Goal: Information Seeking & Learning: Learn about a topic

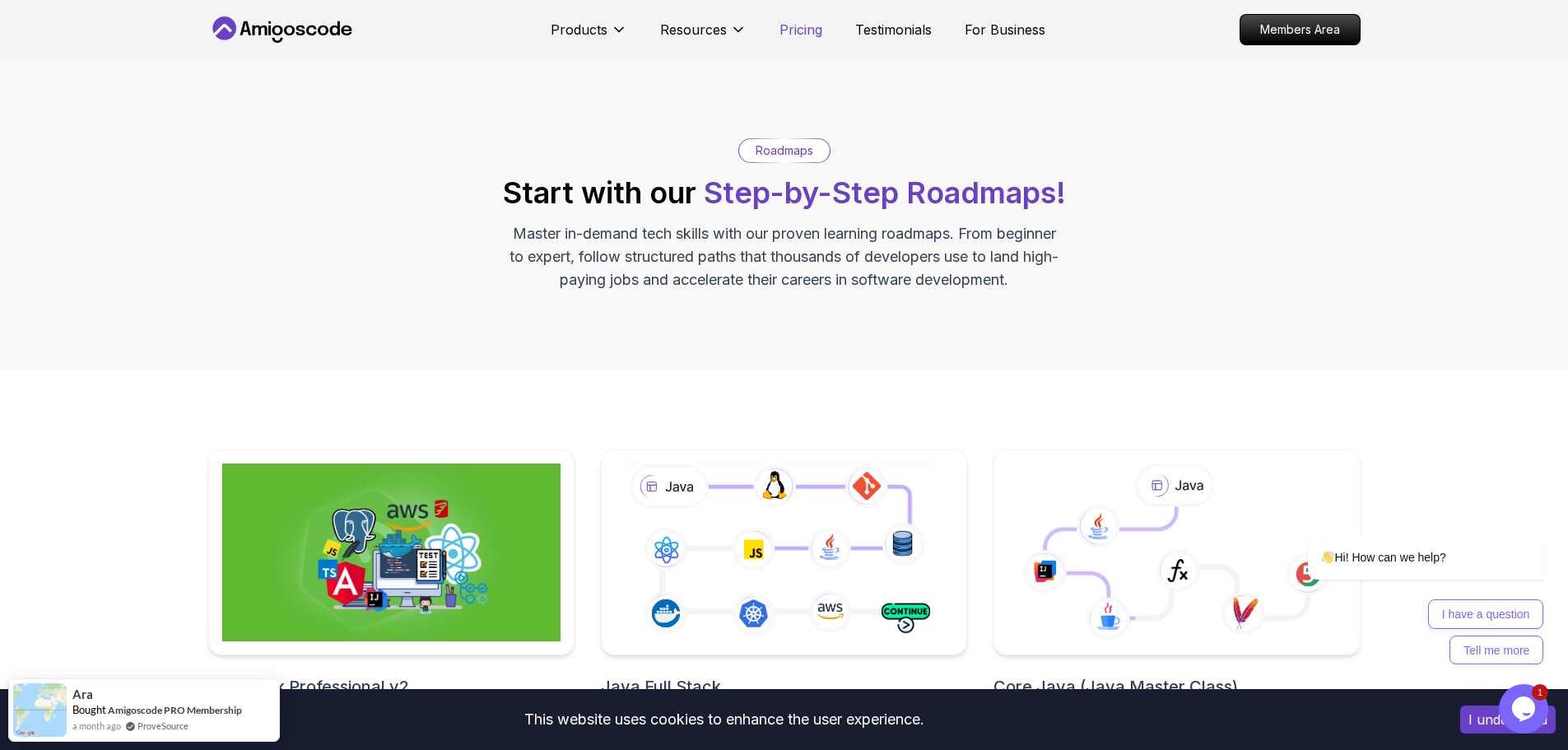
click at [809, 36] on p "Pricing" at bounding box center [801, 30] width 43 height 20
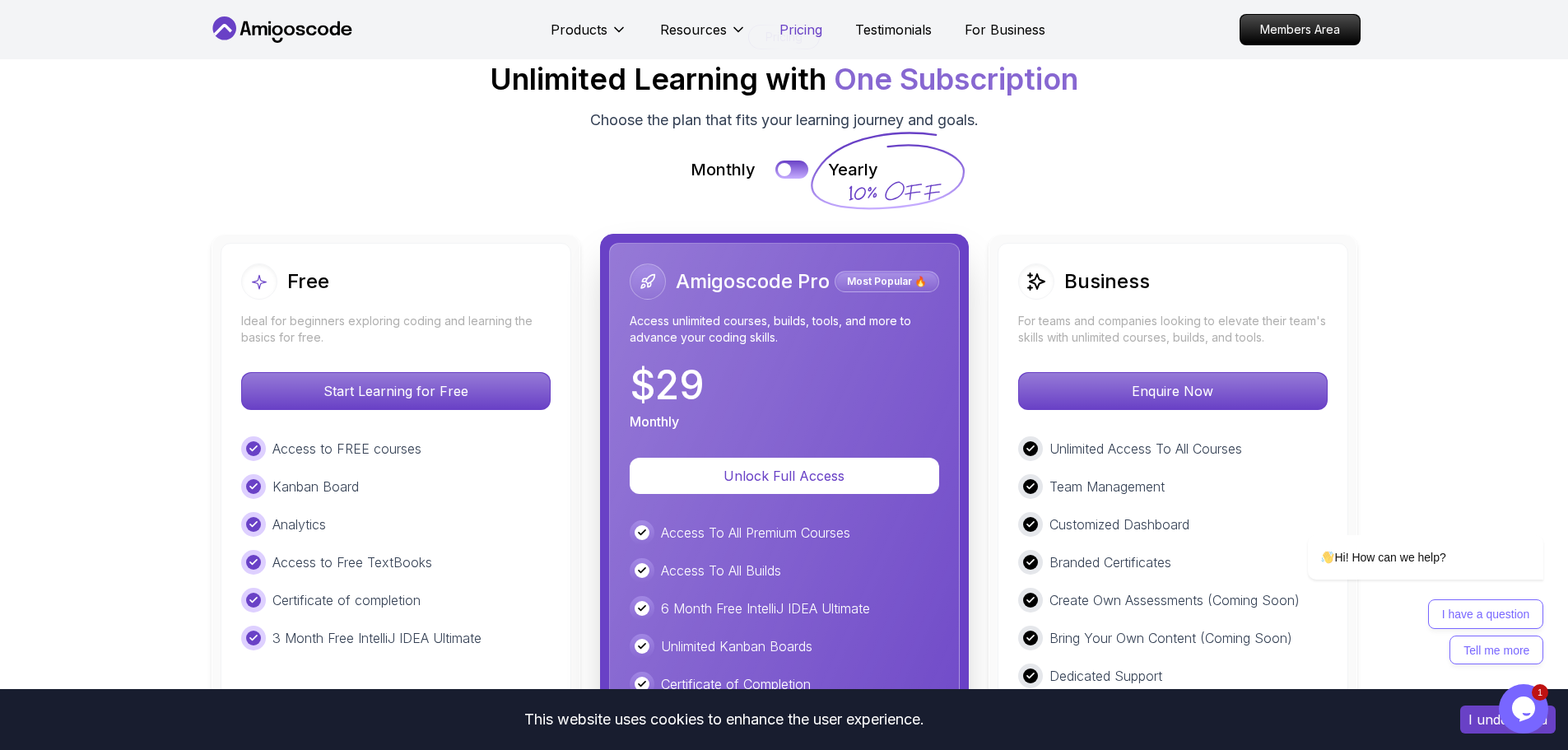
scroll to position [3687, 0]
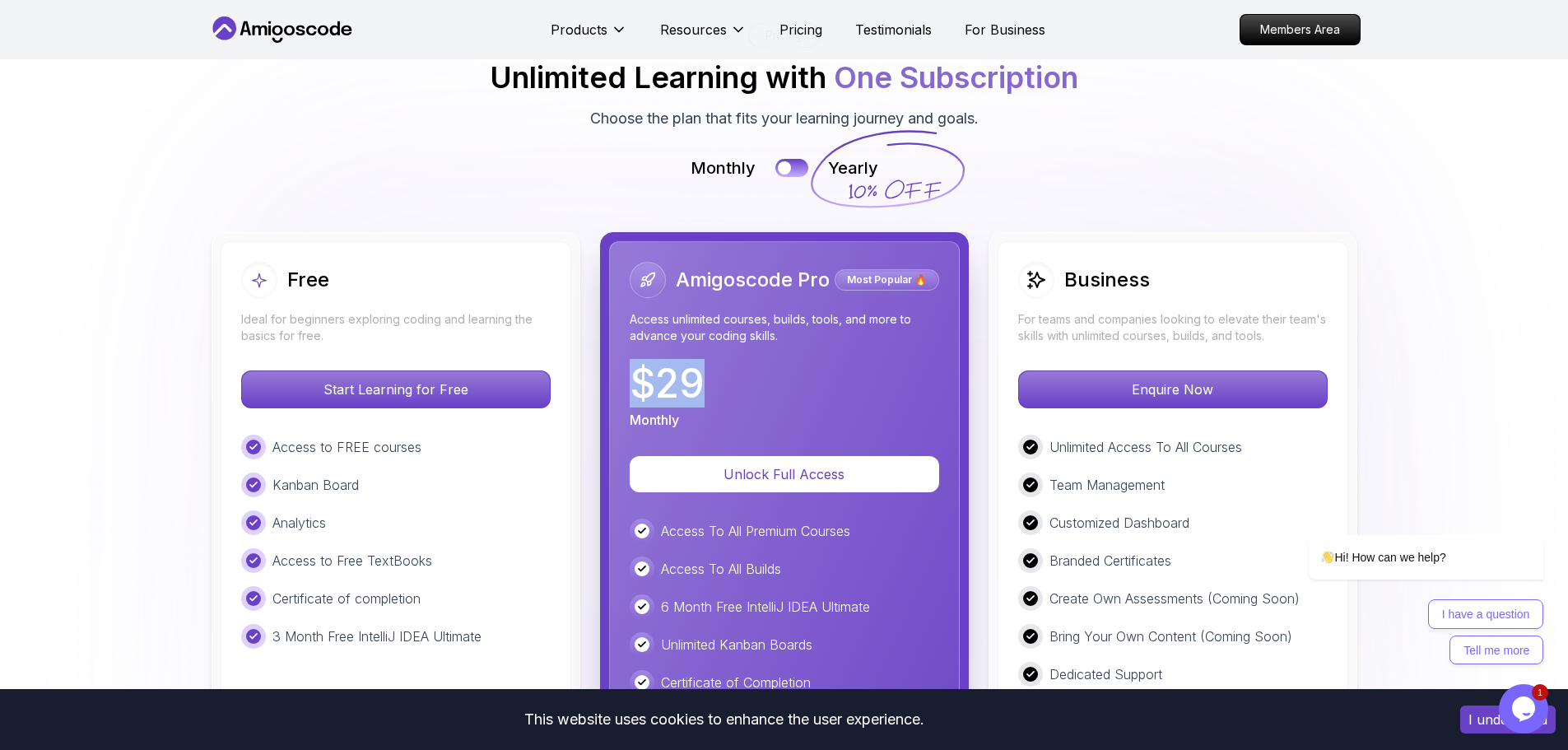
drag, startPoint x: 629, startPoint y: 294, endPoint x: 702, endPoint y: 307, distance: 74.1
click at [702, 363] on p "$ 29" at bounding box center [667, 383] width 75 height 39
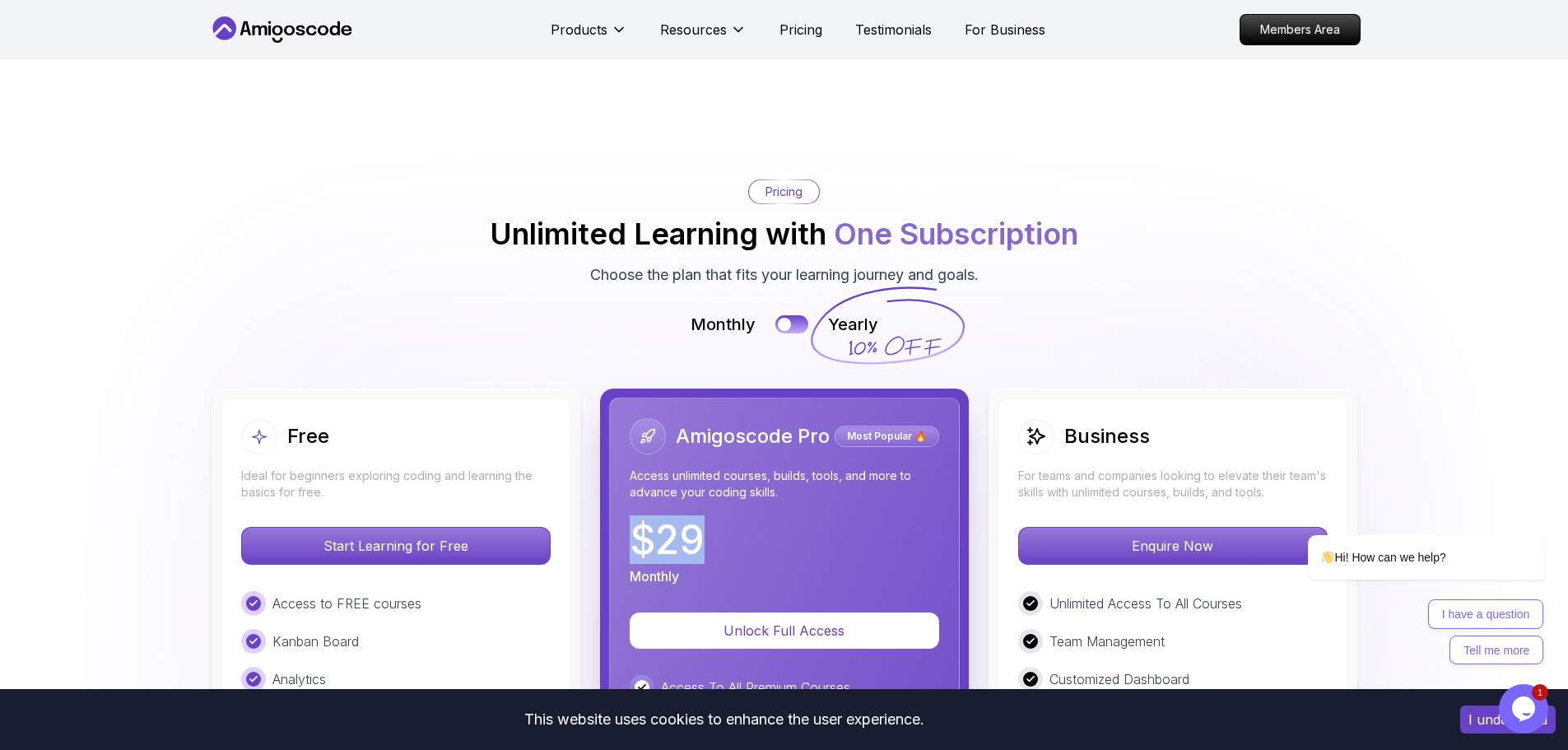
scroll to position [3523, 0]
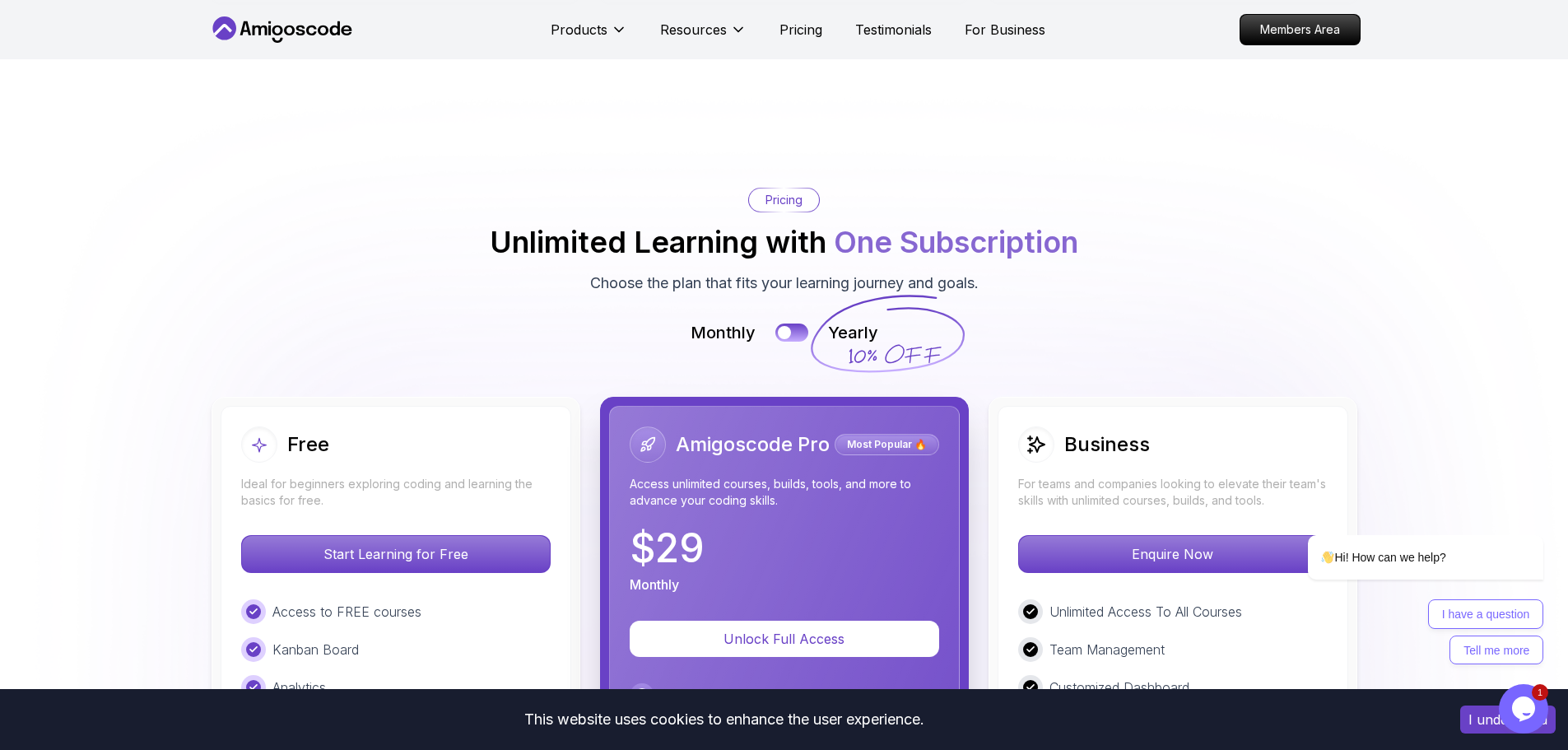
click at [852, 262] on icon at bounding box center [887, 334] width 158 height 145
click at [787, 326] on div at bounding box center [784, 333] width 14 height 14
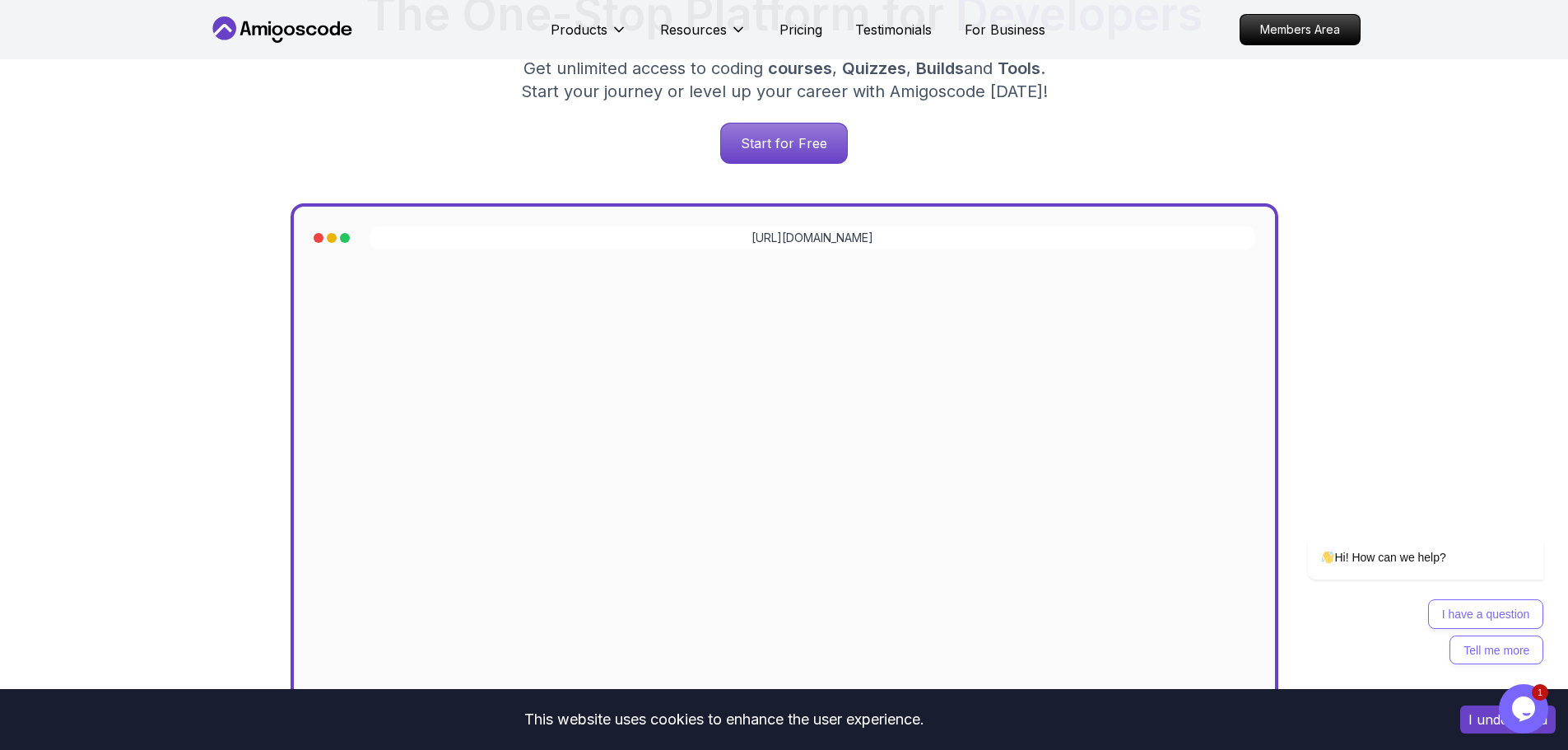
scroll to position [0, 0]
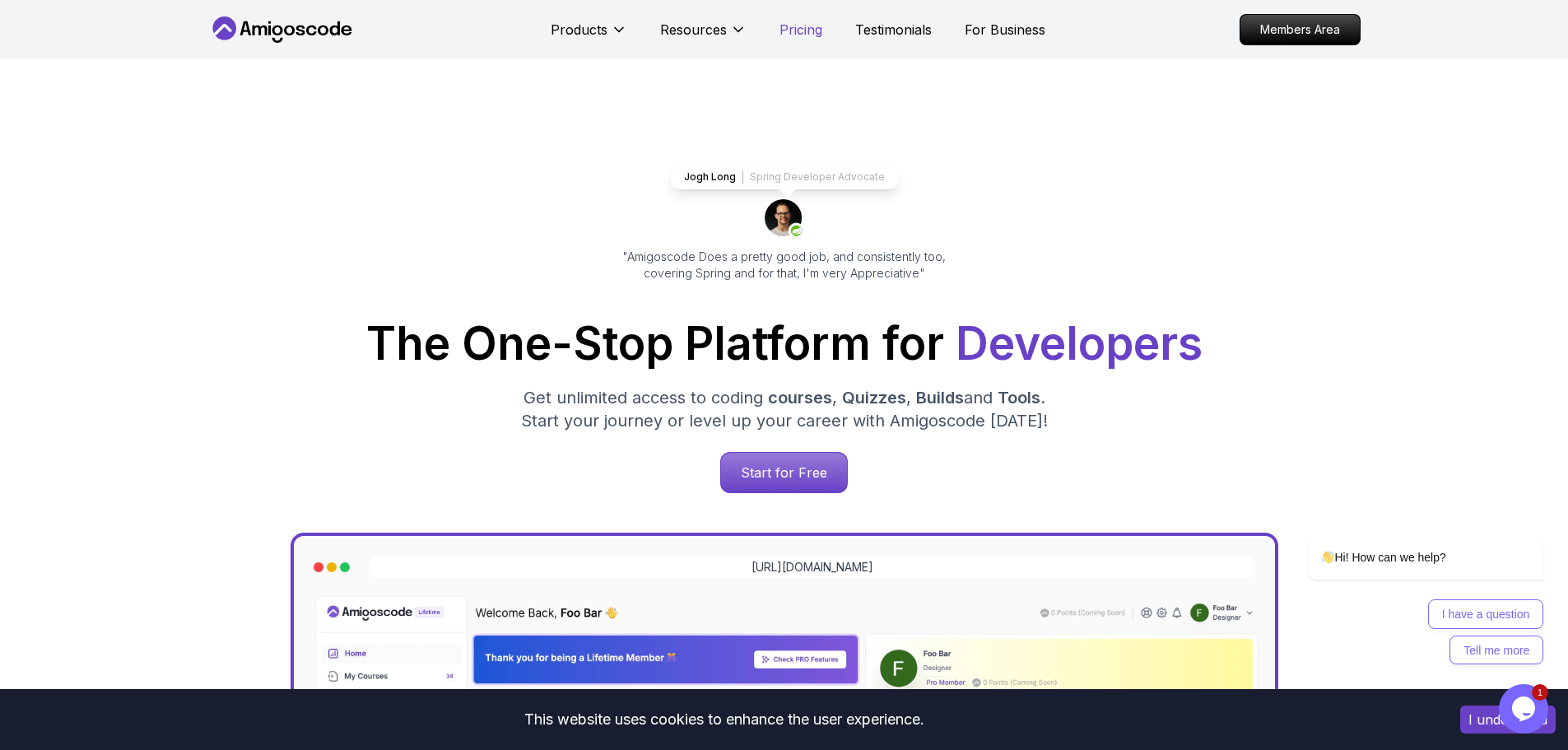
click at [794, 35] on p "Pricing" at bounding box center [801, 30] width 43 height 20
click at [795, 28] on p "Pricing" at bounding box center [801, 30] width 43 height 20
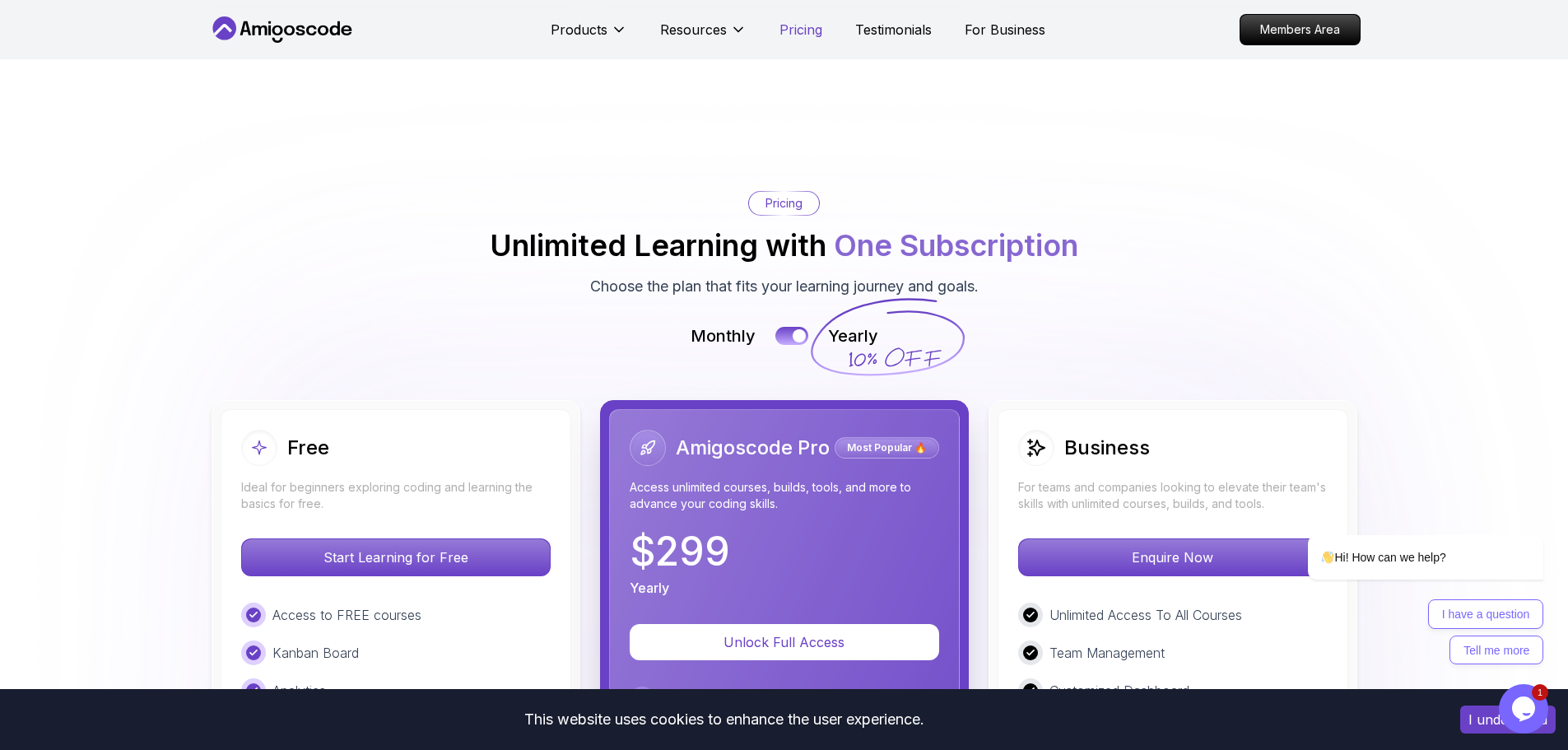
scroll to position [3537, 0]
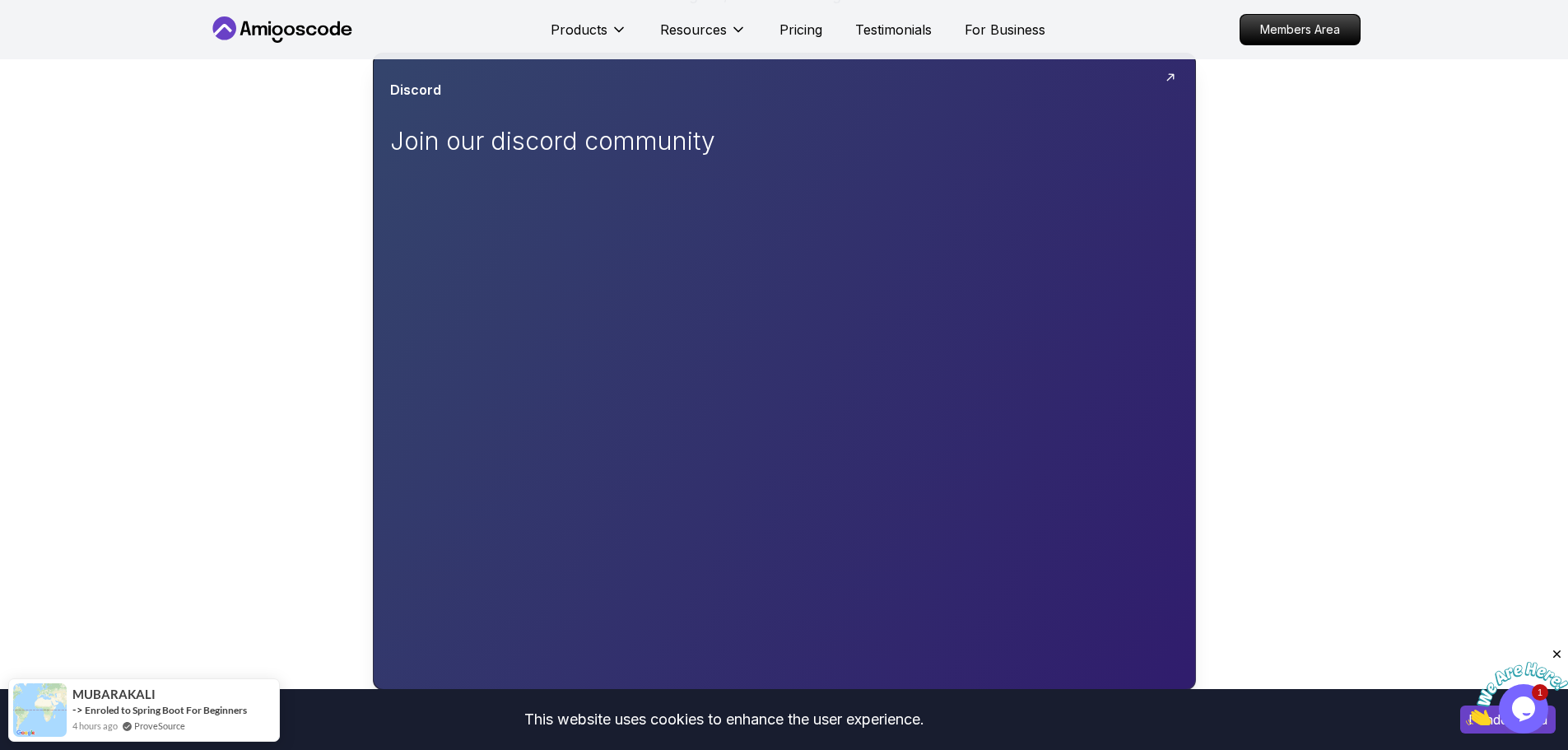
scroll to position [246, 0]
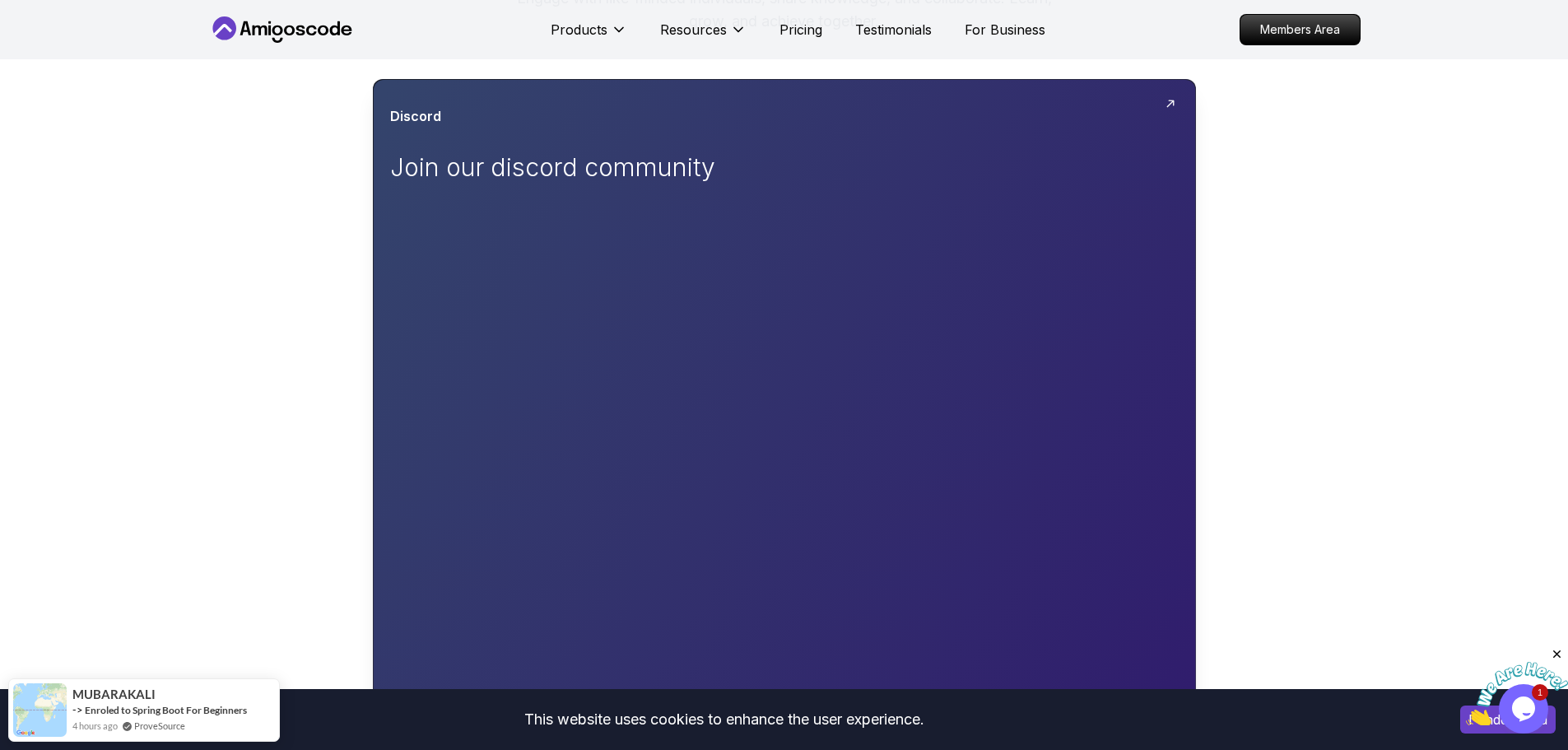
click at [482, 169] on p "Join our discord community" at bounding box center [575, 167] width 370 height 30
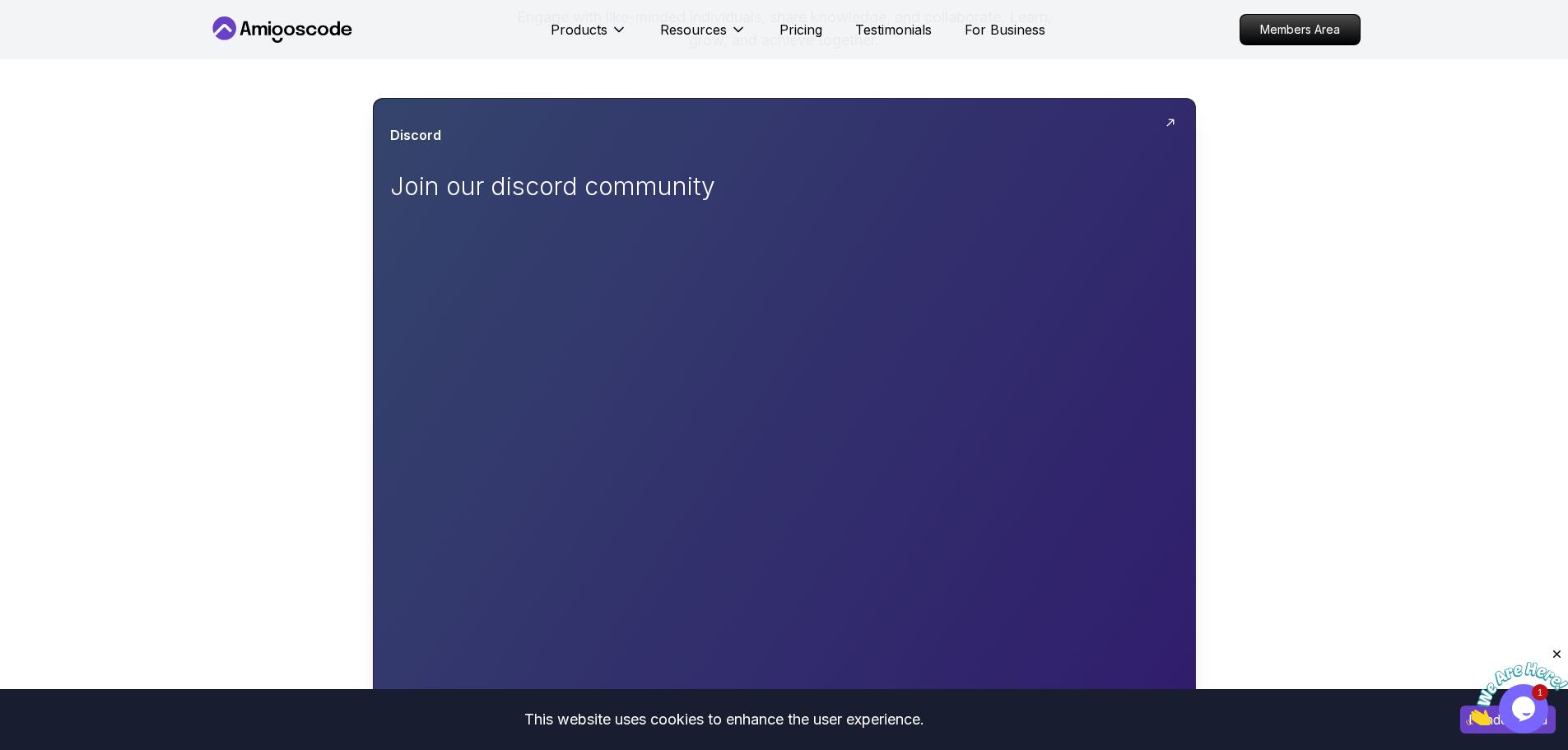
scroll to position [165, 0]
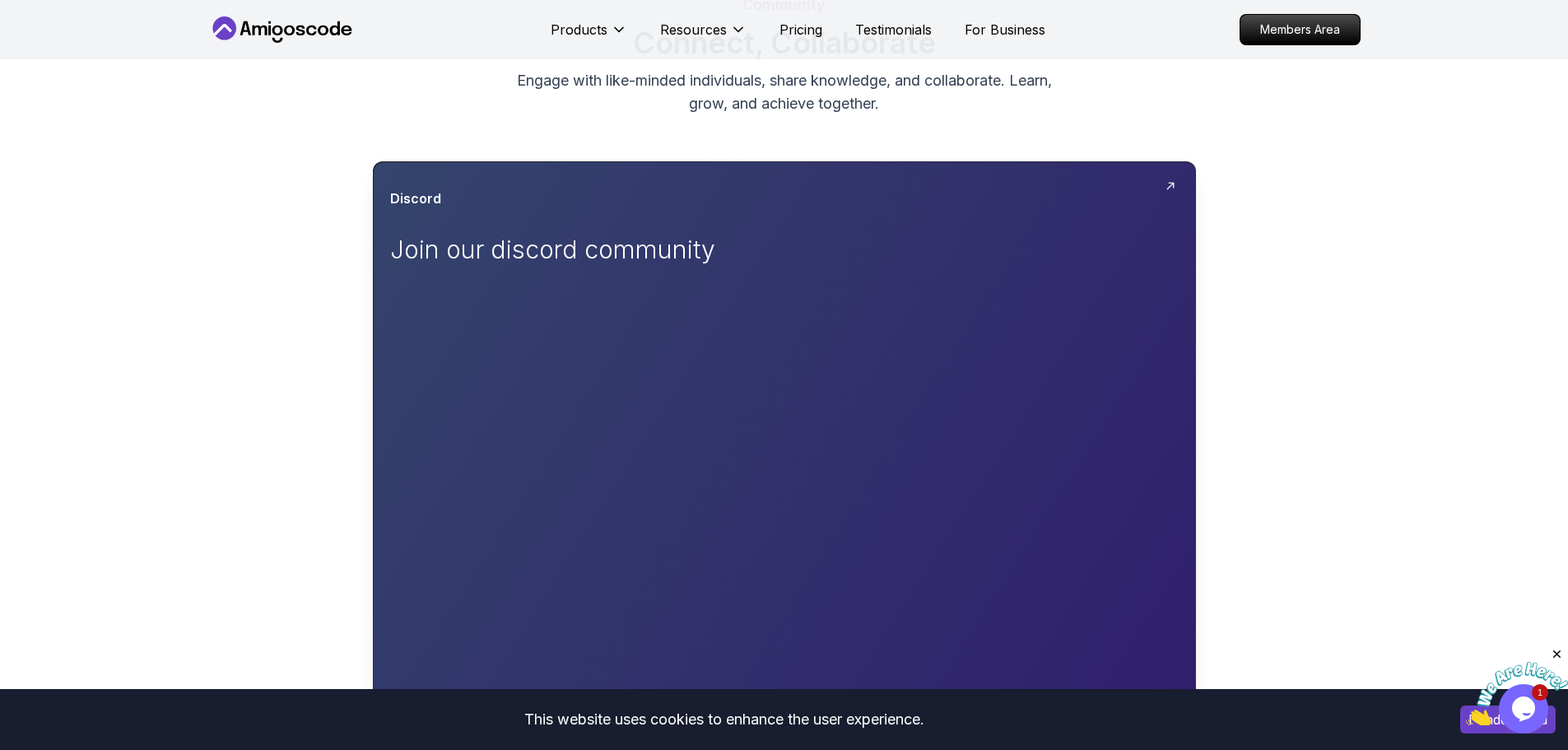
click at [409, 205] on h3 "Discord" at bounding box center [415, 199] width 51 height 20
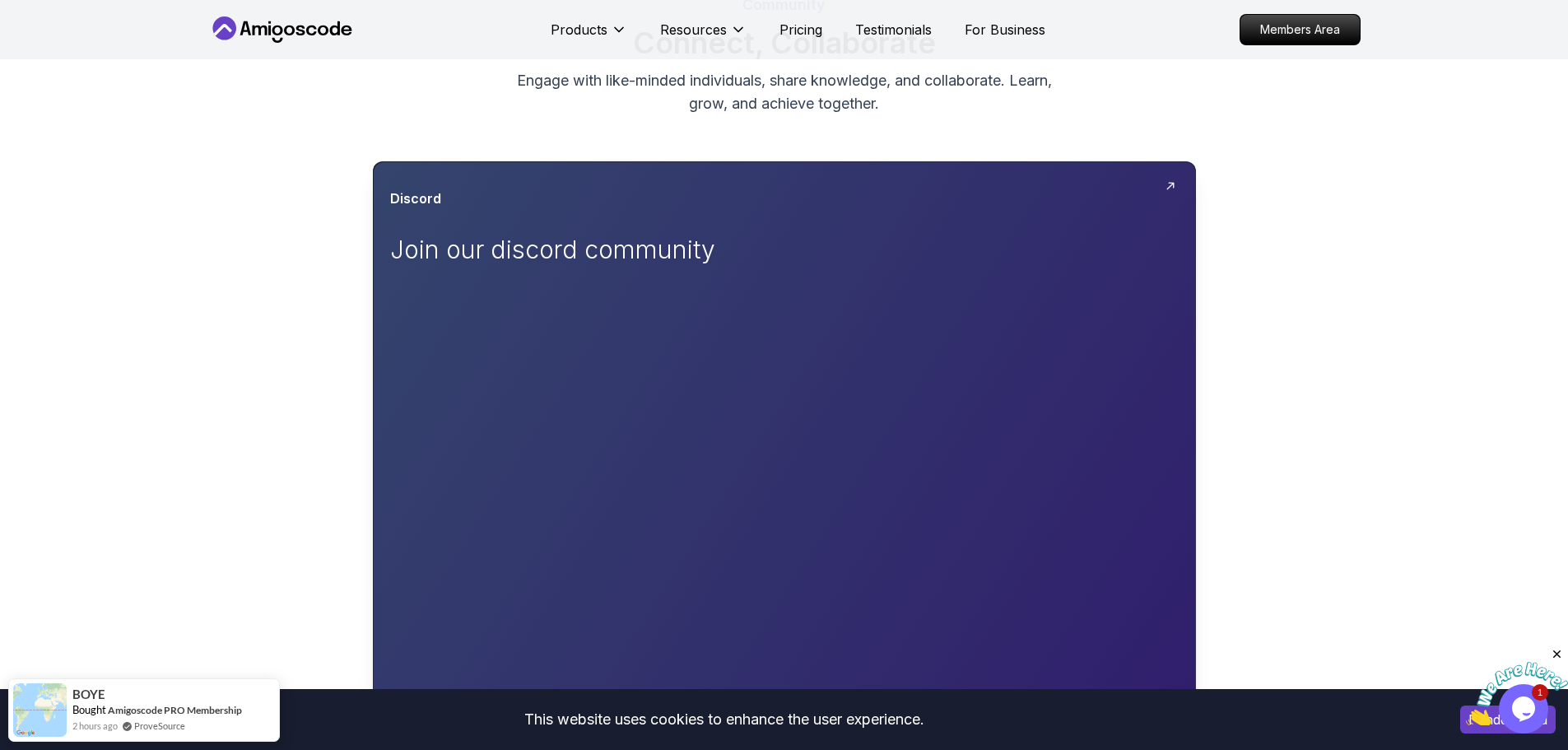
click at [1162, 184] on div at bounding box center [784, 480] width 821 height 635
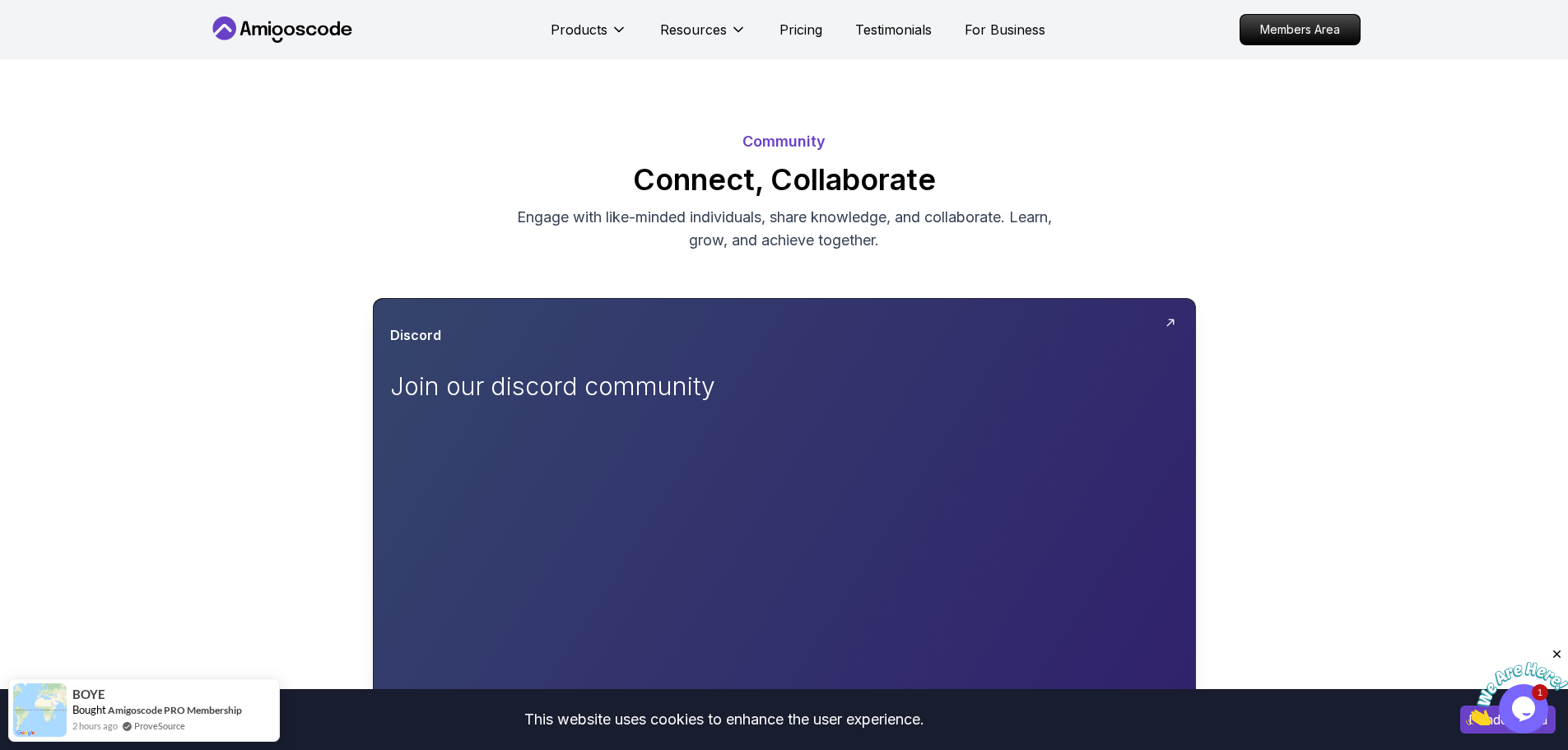
scroll to position [0, 0]
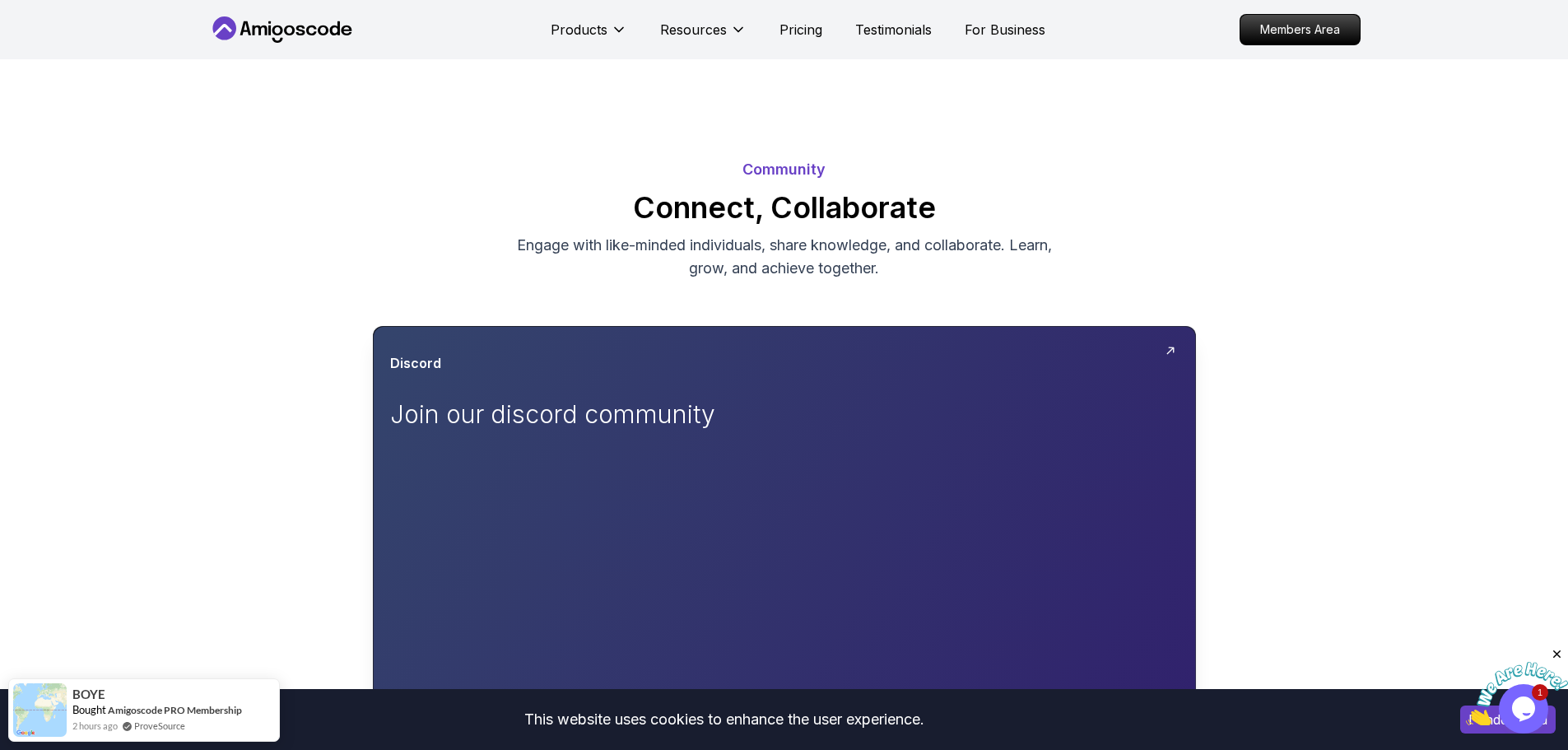
click at [1053, 372] on div "Discord" at bounding box center [784, 363] width 788 height 20
click at [1167, 352] on icon at bounding box center [1170, 351] width 13 height 13
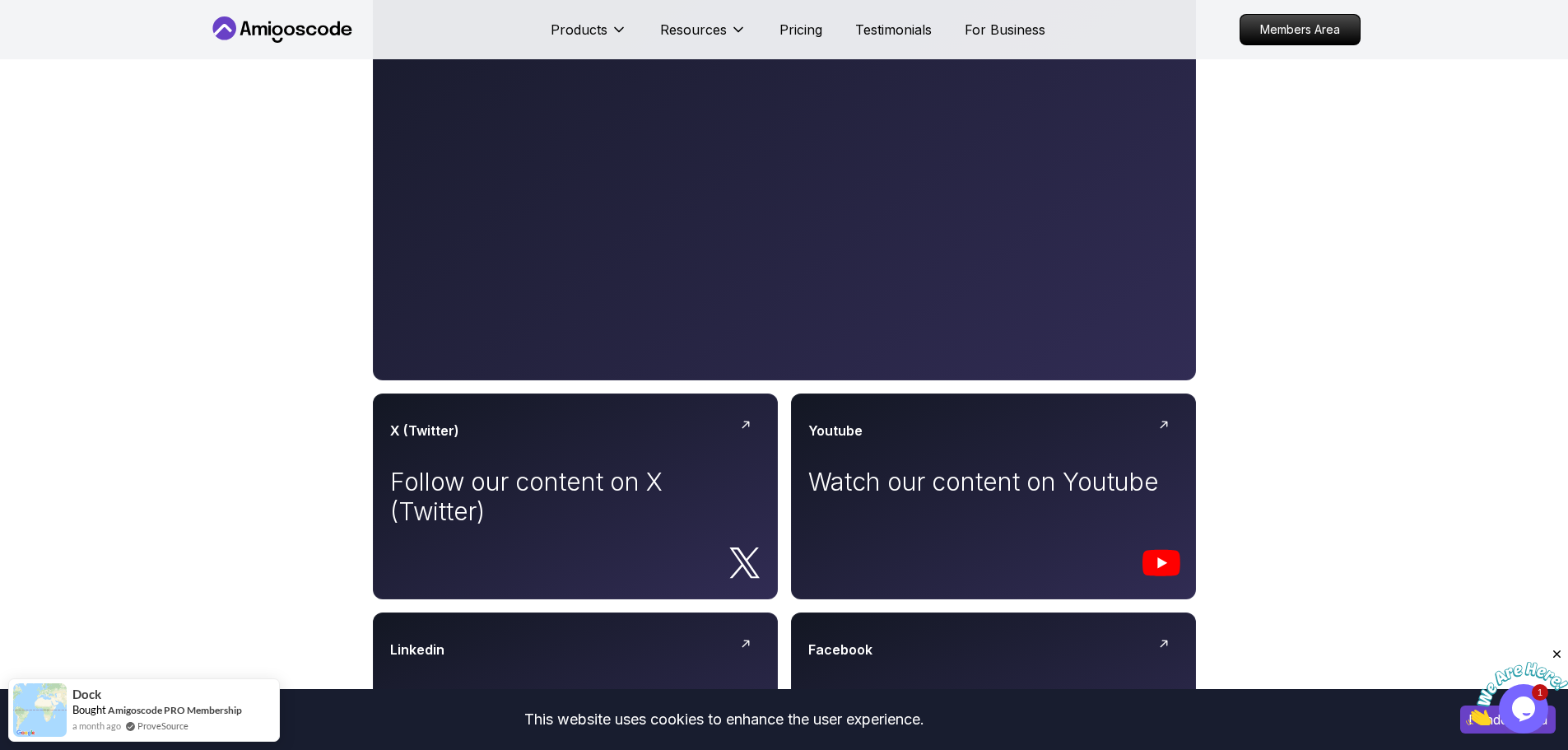
scroll to position [823, 0]
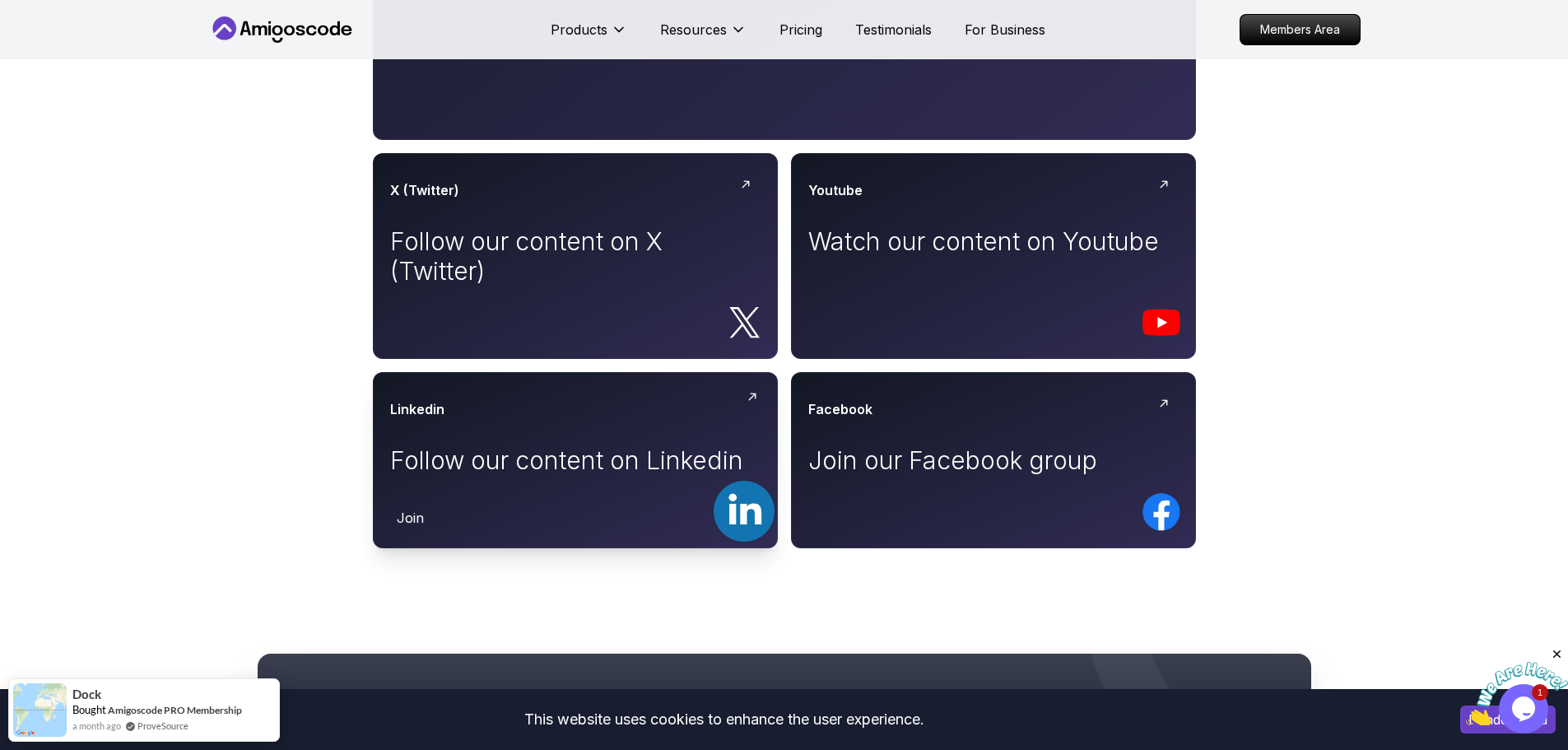
click at [739, 524] on rect at bounding box center [742, 510] width 60 height 60
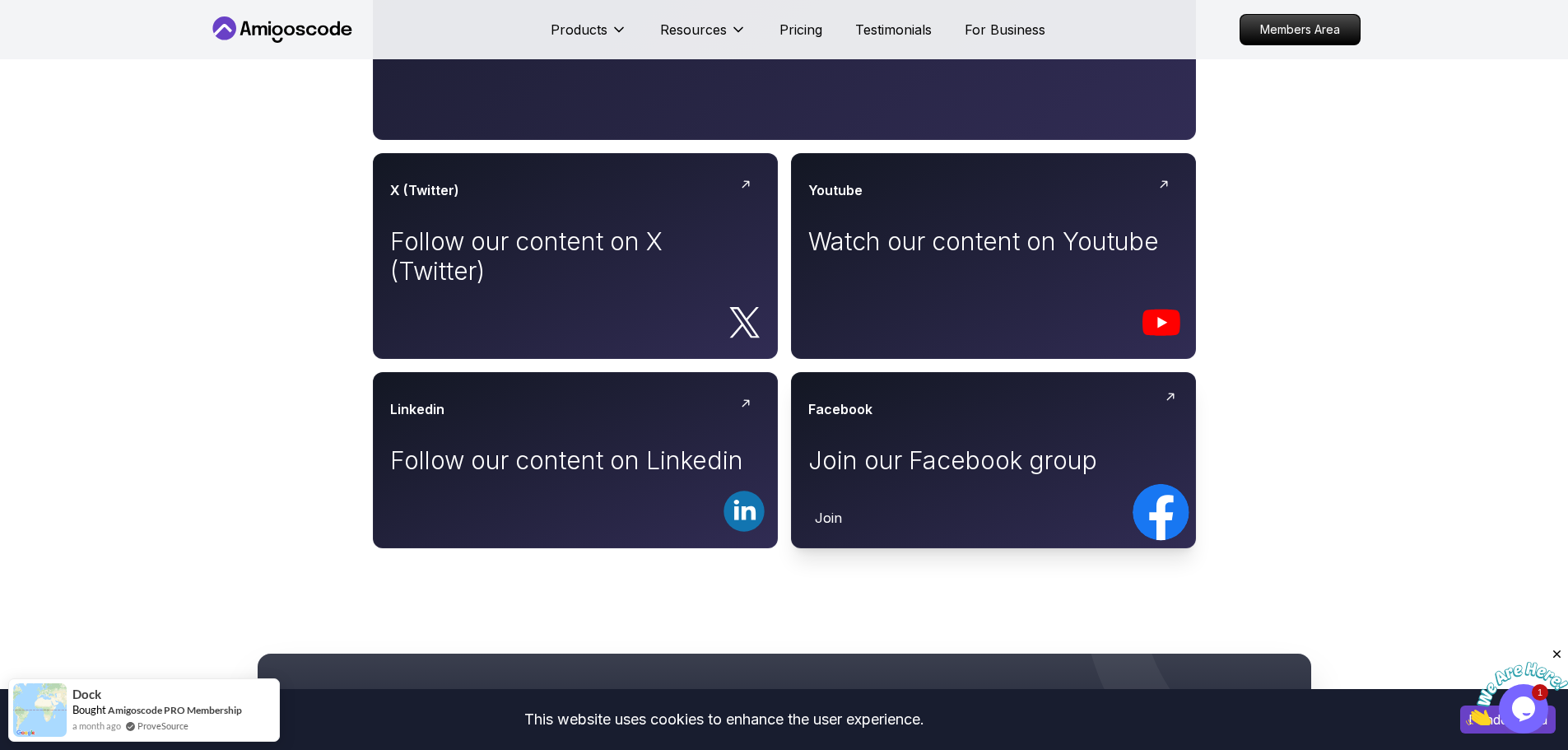
click at [1140, 503] on rect at bounding box center [1160, 512] width 57 height 57
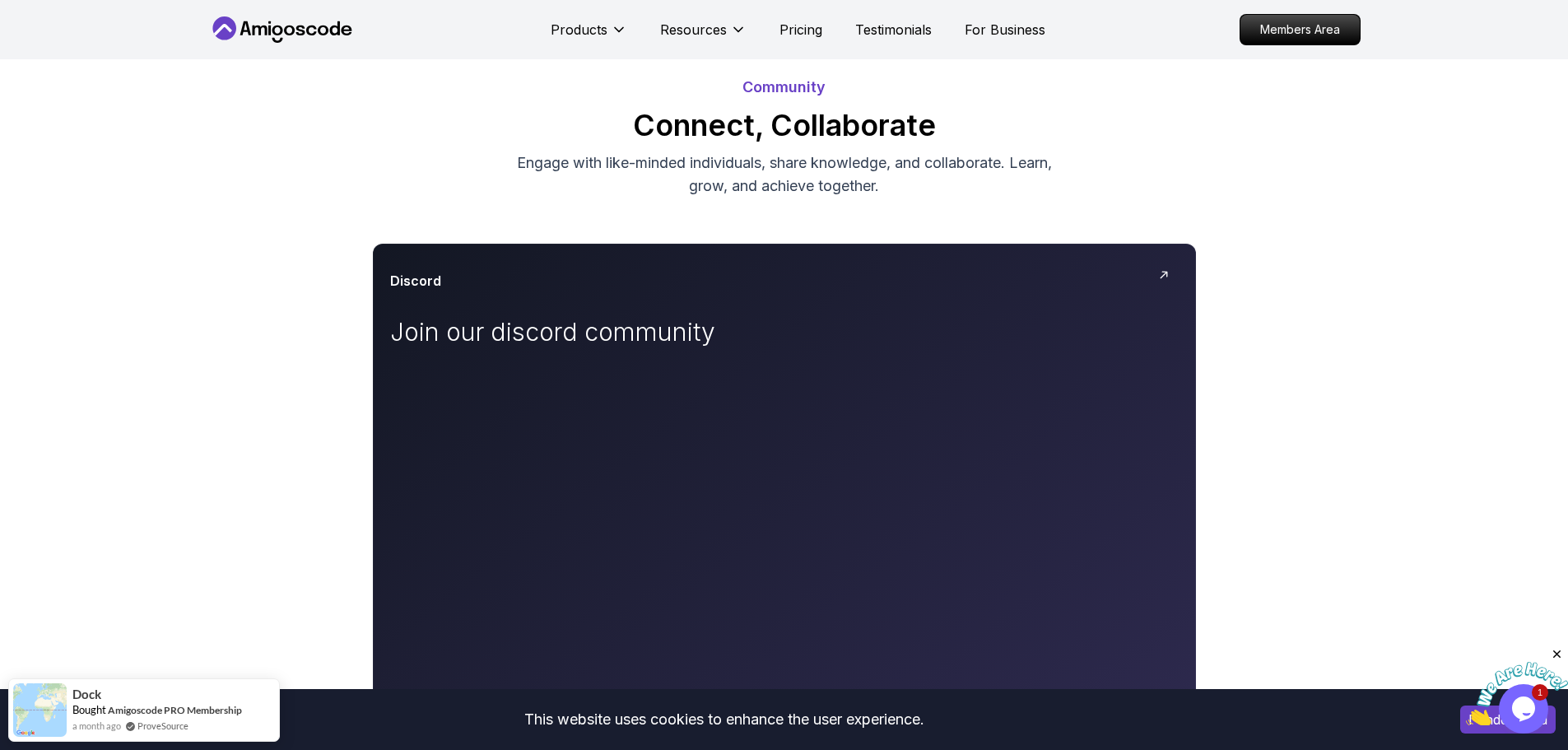
scroll to position [0, 0]
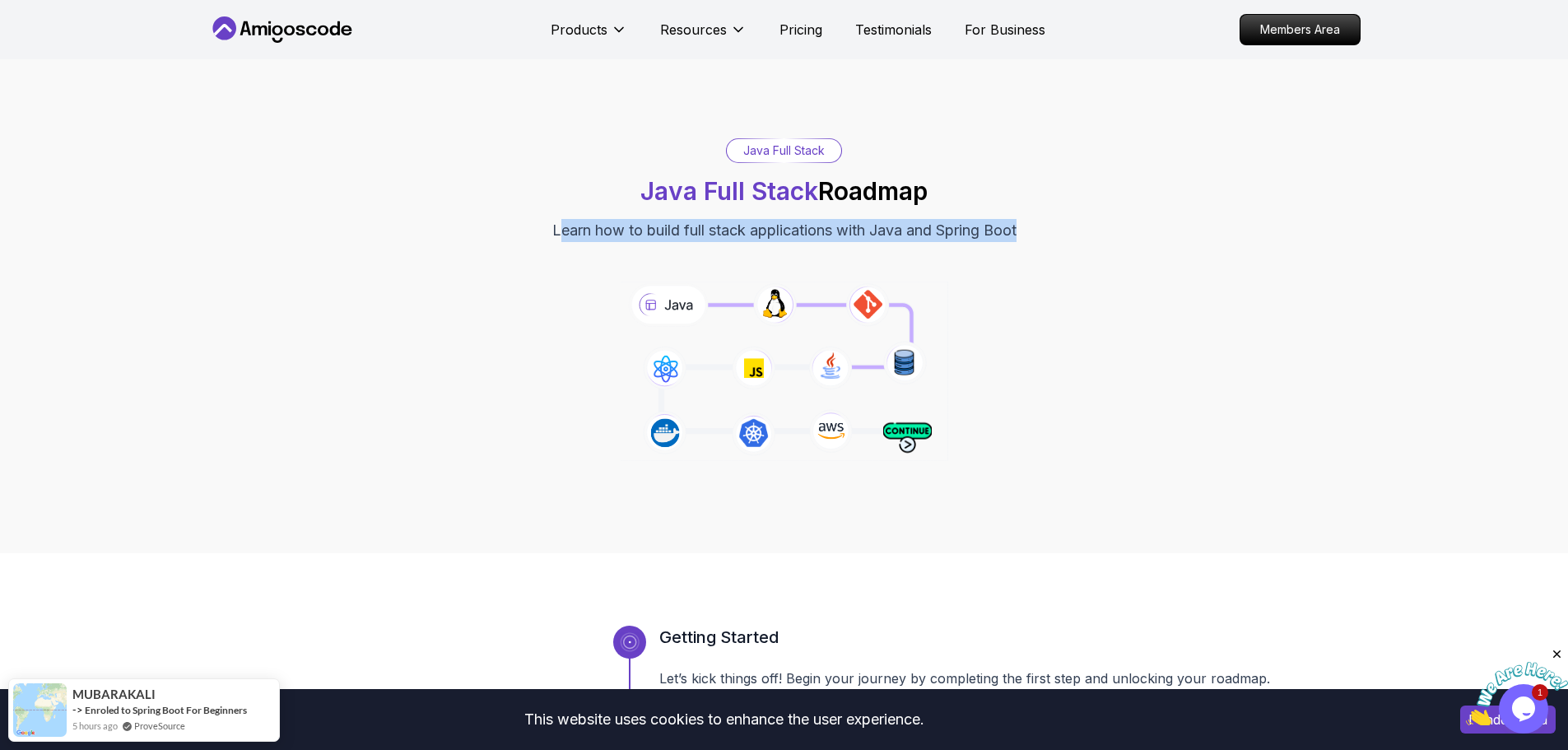
drag, startPoint x: 558, startPoint y: 229, endPoint x: 1197, endPoint y: 504, distance: 695.7
click at [1197, 504] on div "Java Full Stack Java Full Stack Roadmap Learn how to build full stack applicati…" at bounding box center [784, 306] width 1568 height 494
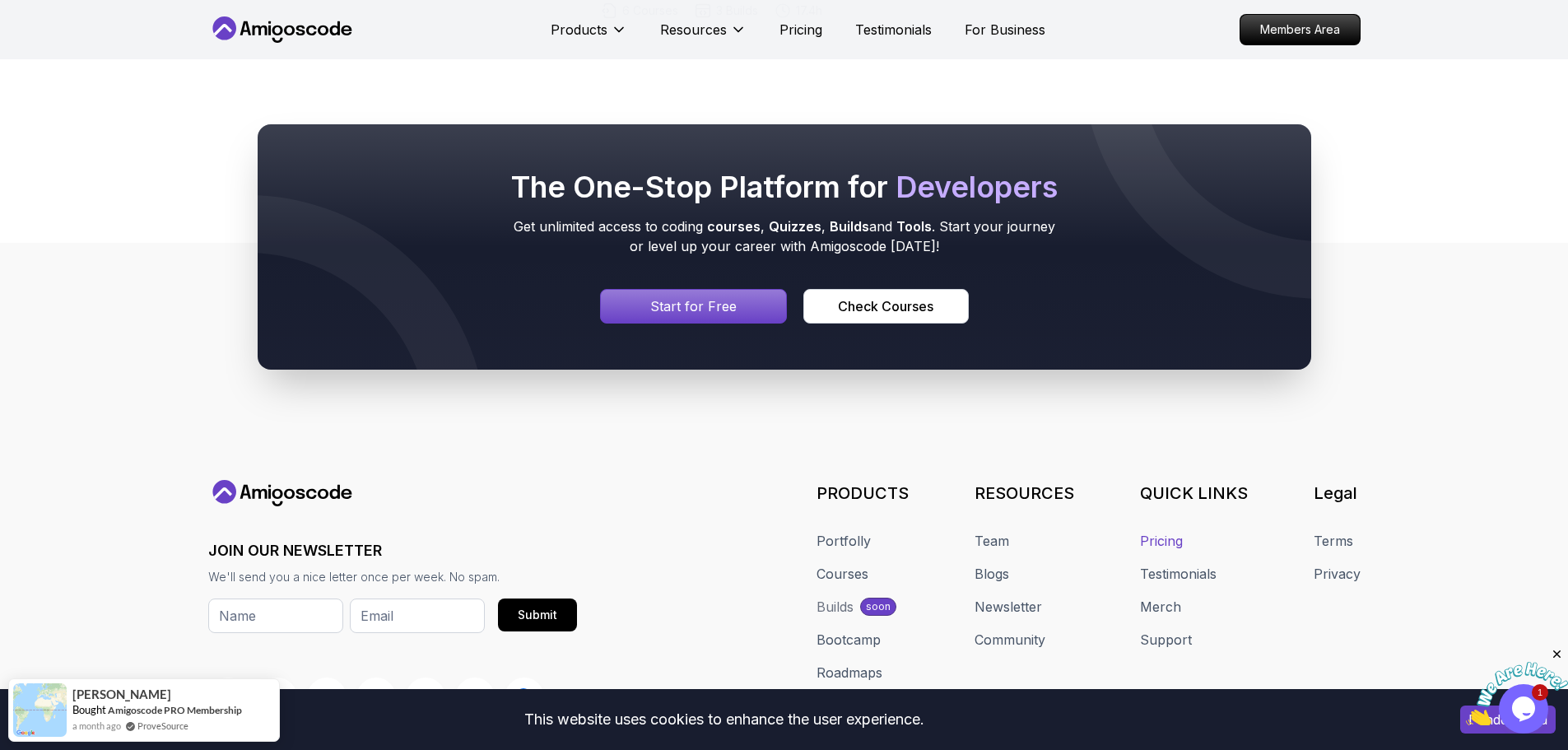
scroll to position [7983, 0]
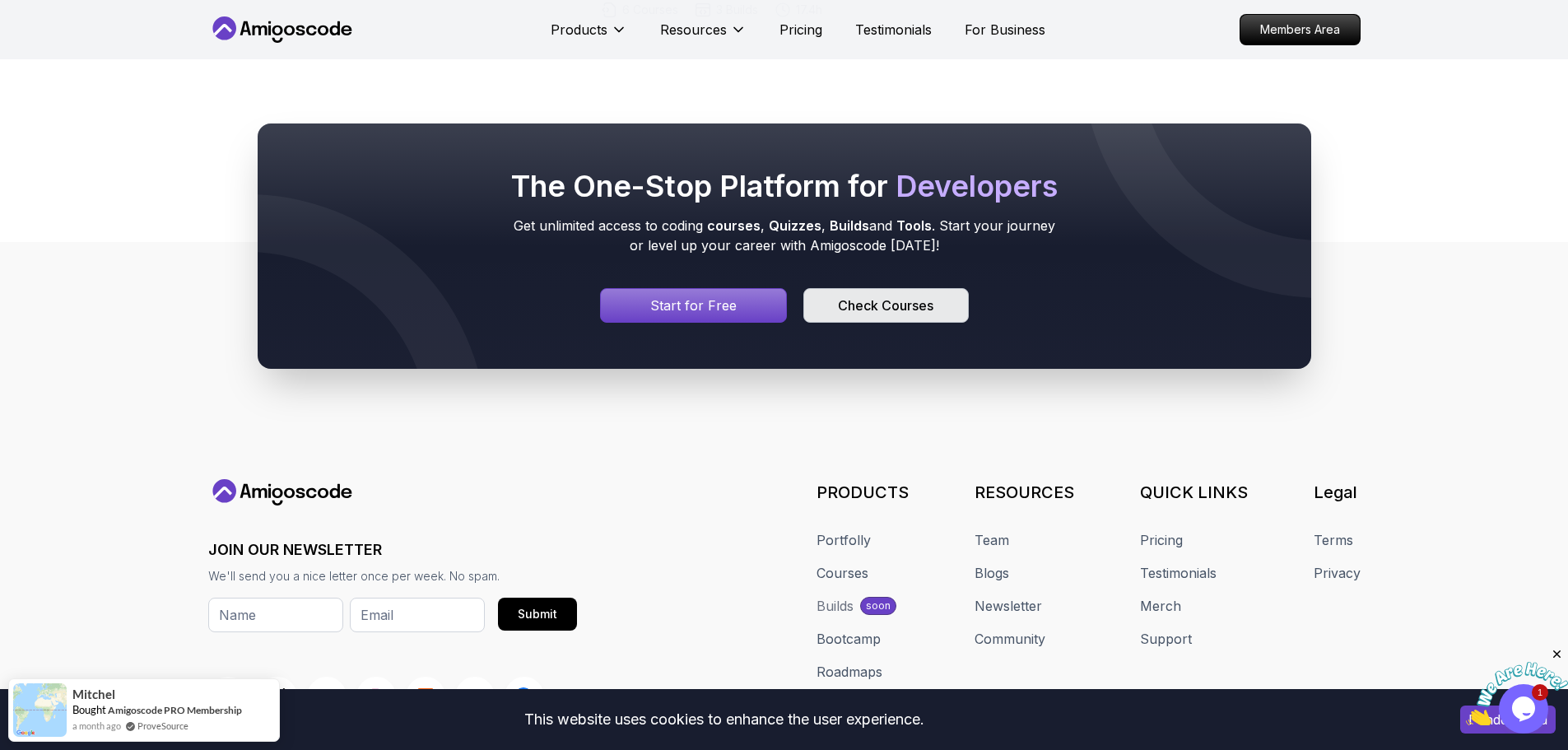
click at [885, 316] on button "Check Courses" at bounding box center [885, 305] width 165 height 35
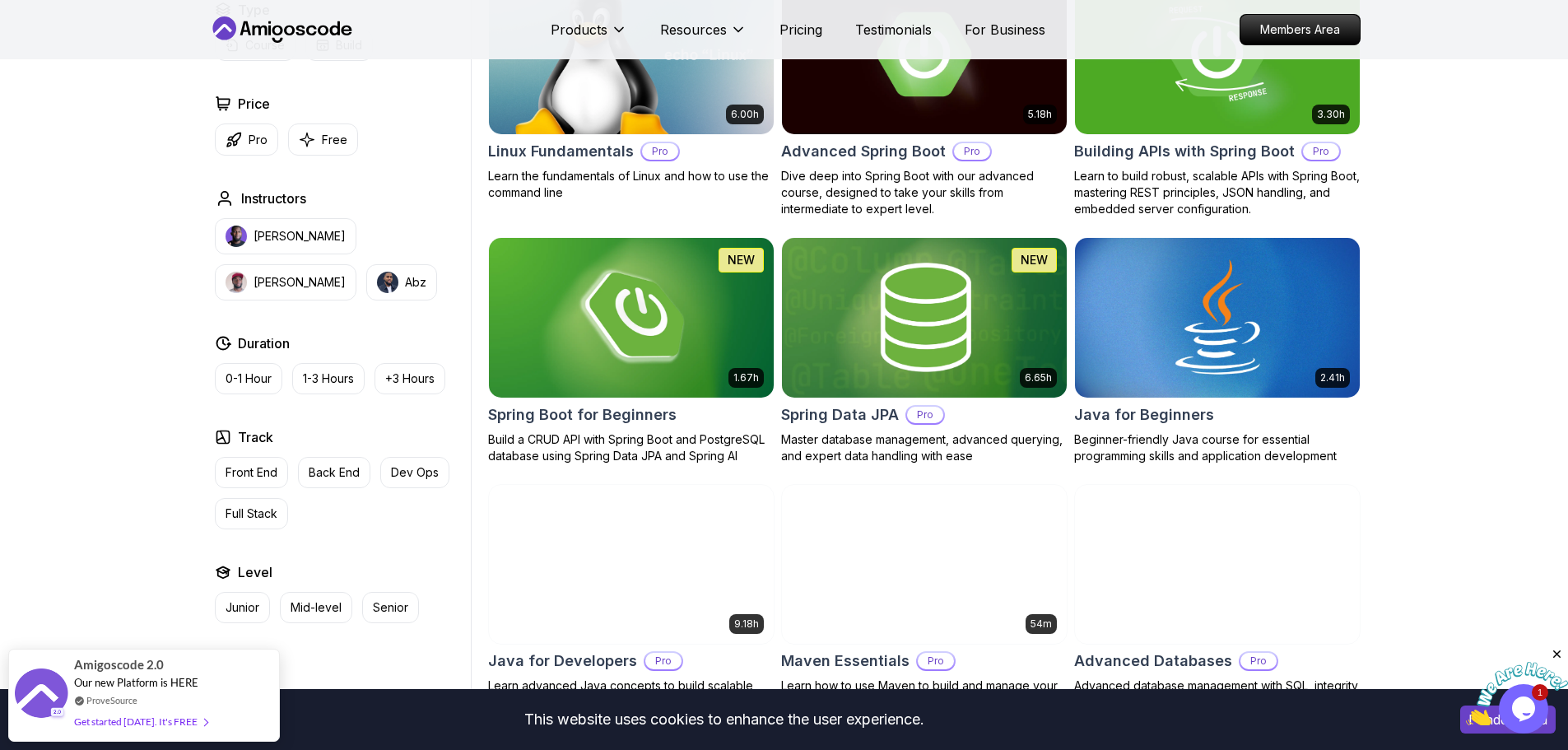
scroll to position [576, 0]
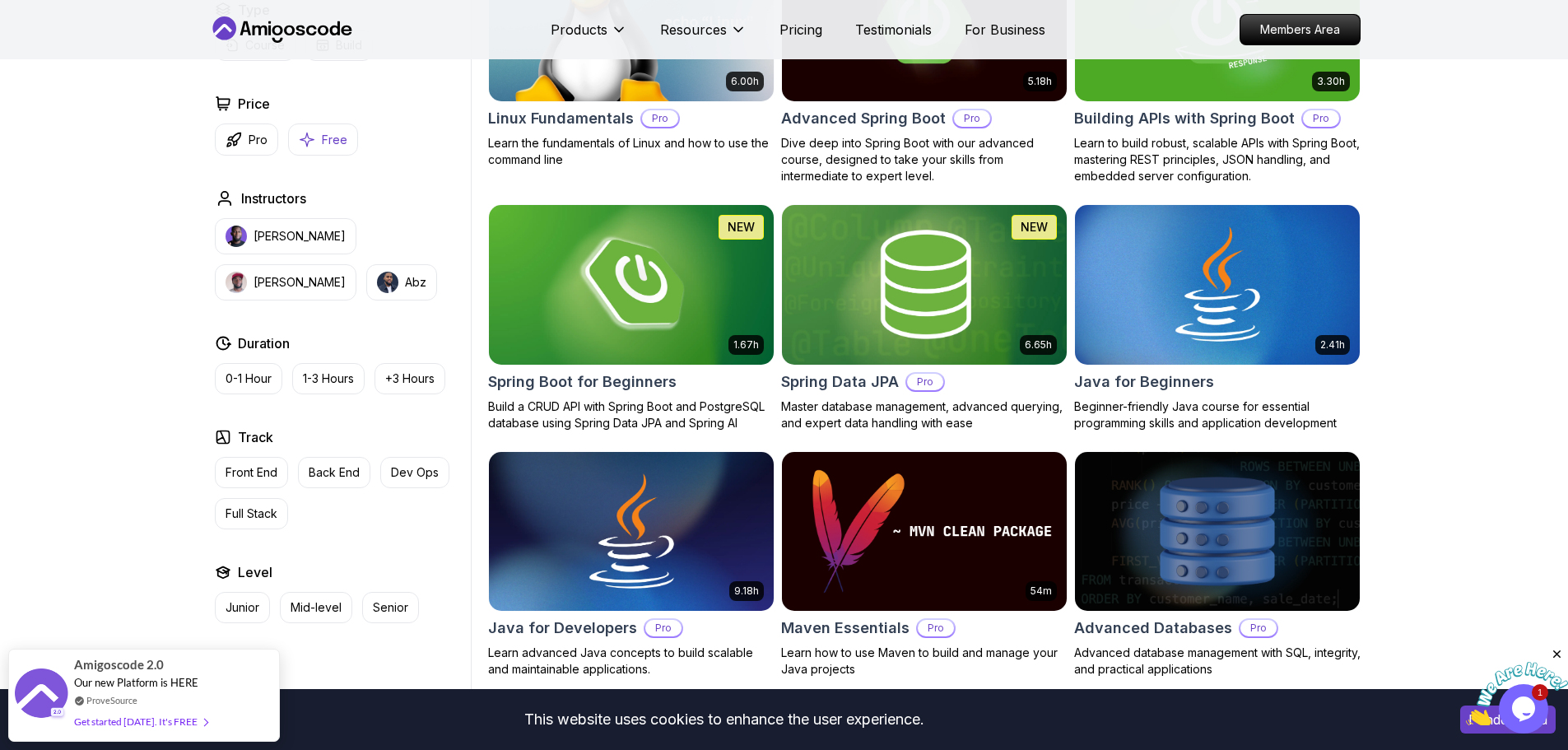
click at [307, 147] on icon "button" at bounding box center [306, 139] width 16 height 17
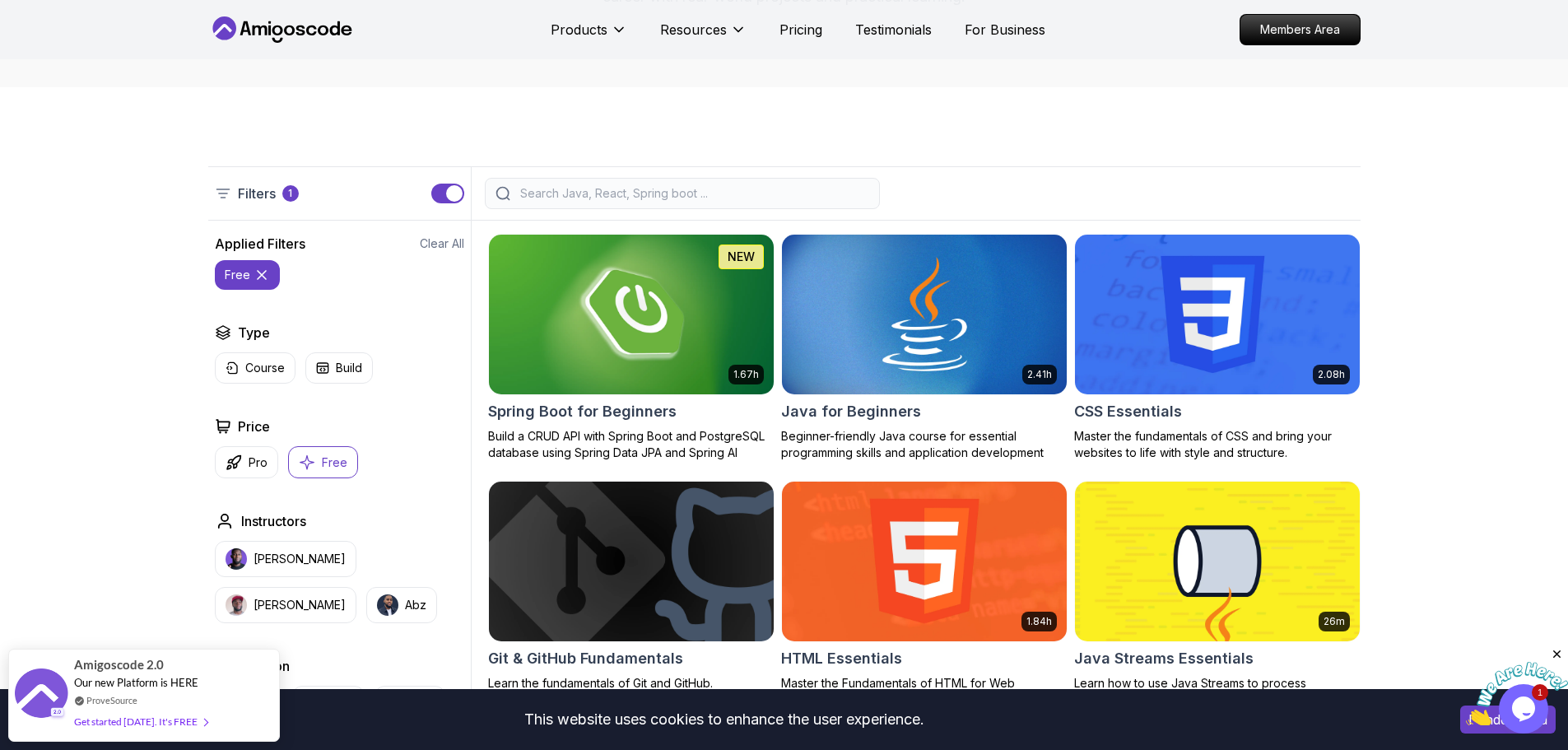
scroll to position [246, 0]
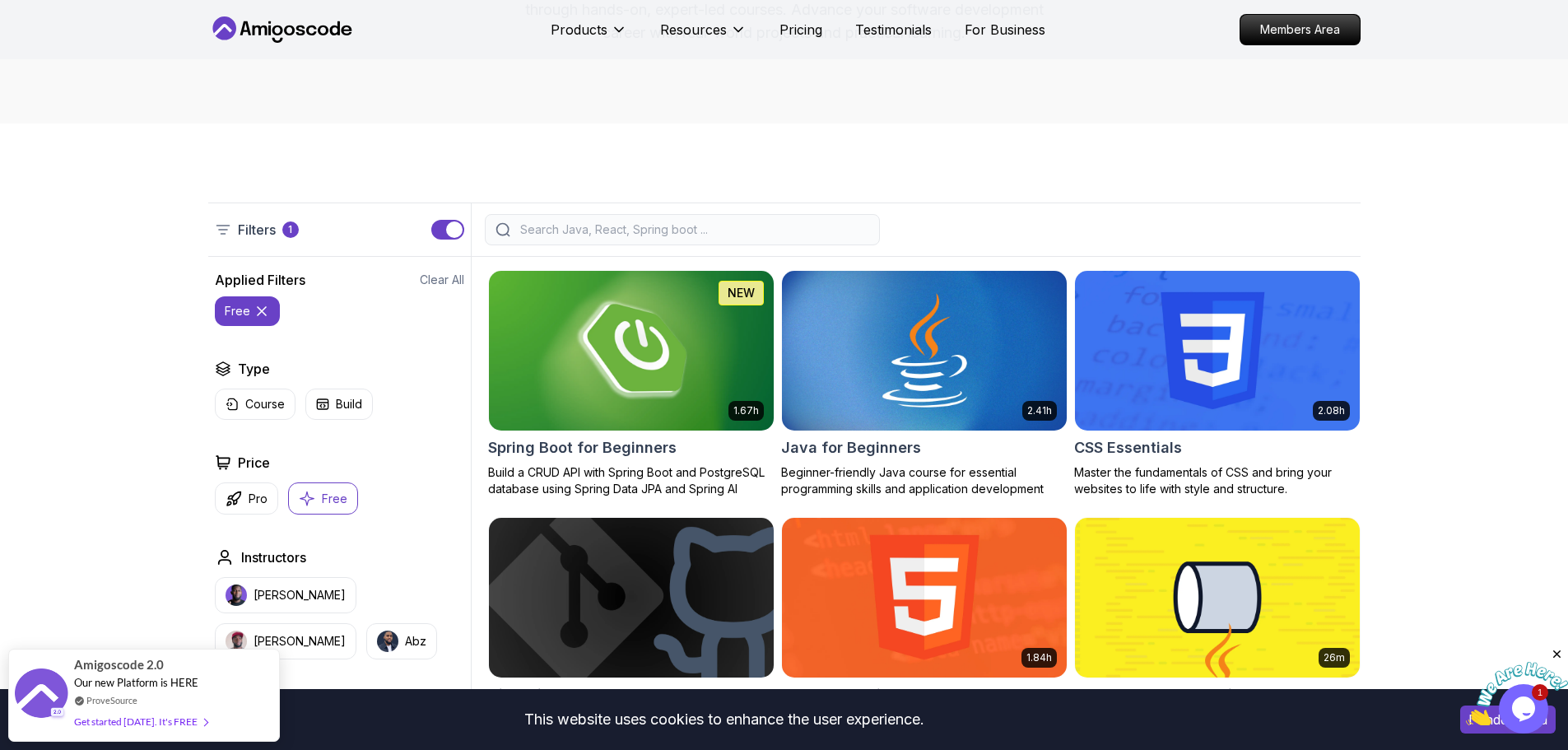
click at [566, 383] on img at bounding box center [630, 350] width 298 height 167
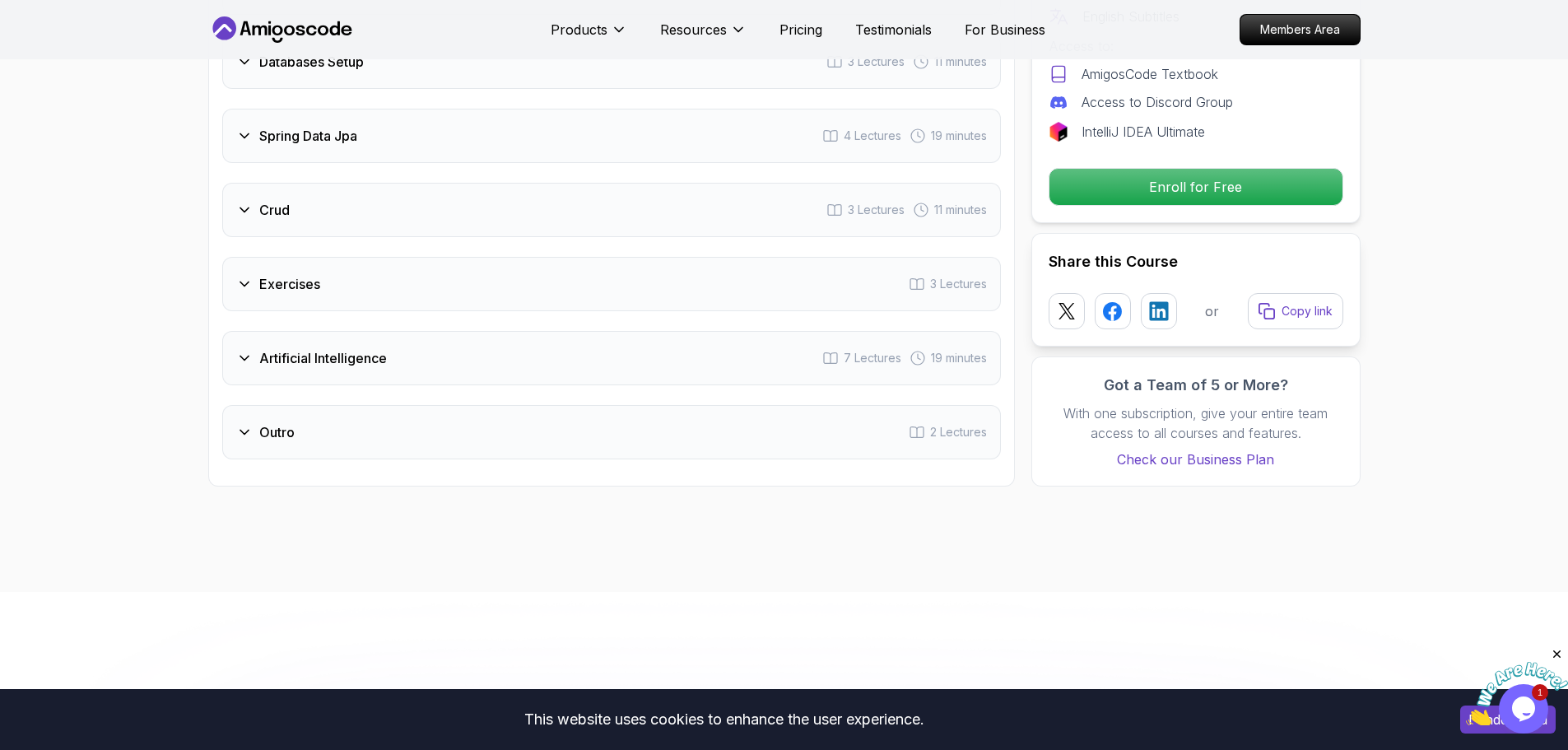
scroll to position [2634, 0]
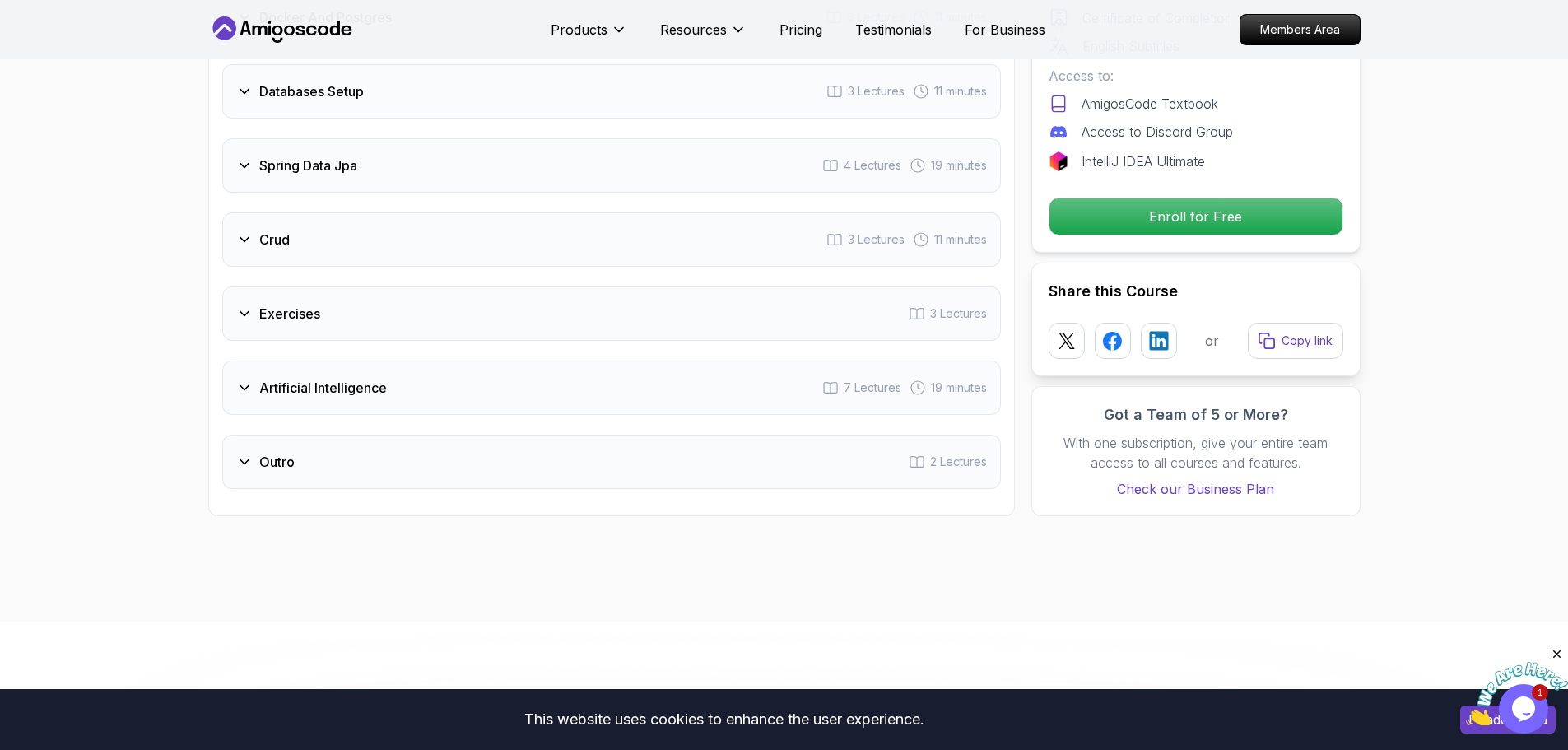
click at [265, 304] on h3 "Exercises" at bounding box center [289, 314] width 60 height 20
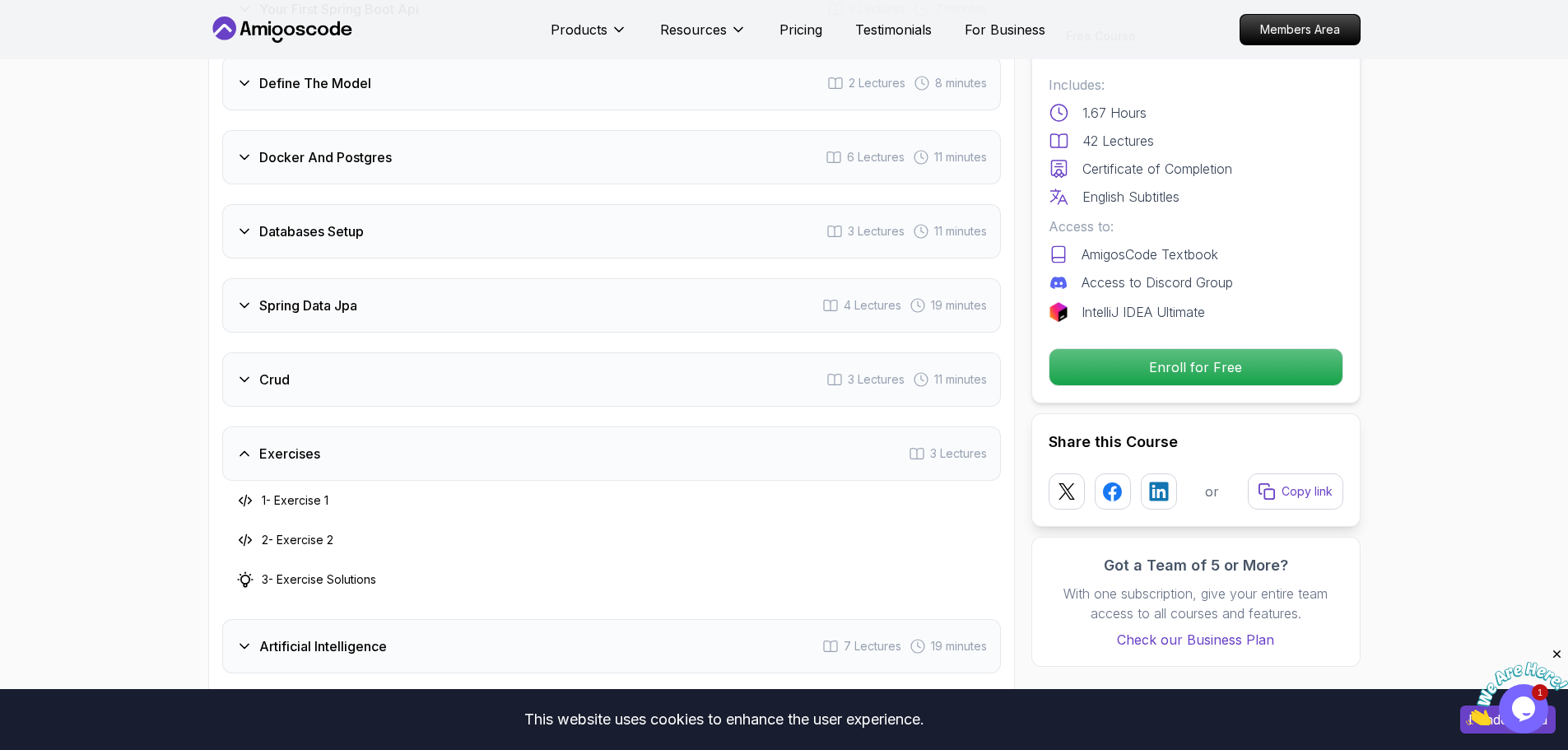
scroll to position [2390, 0]
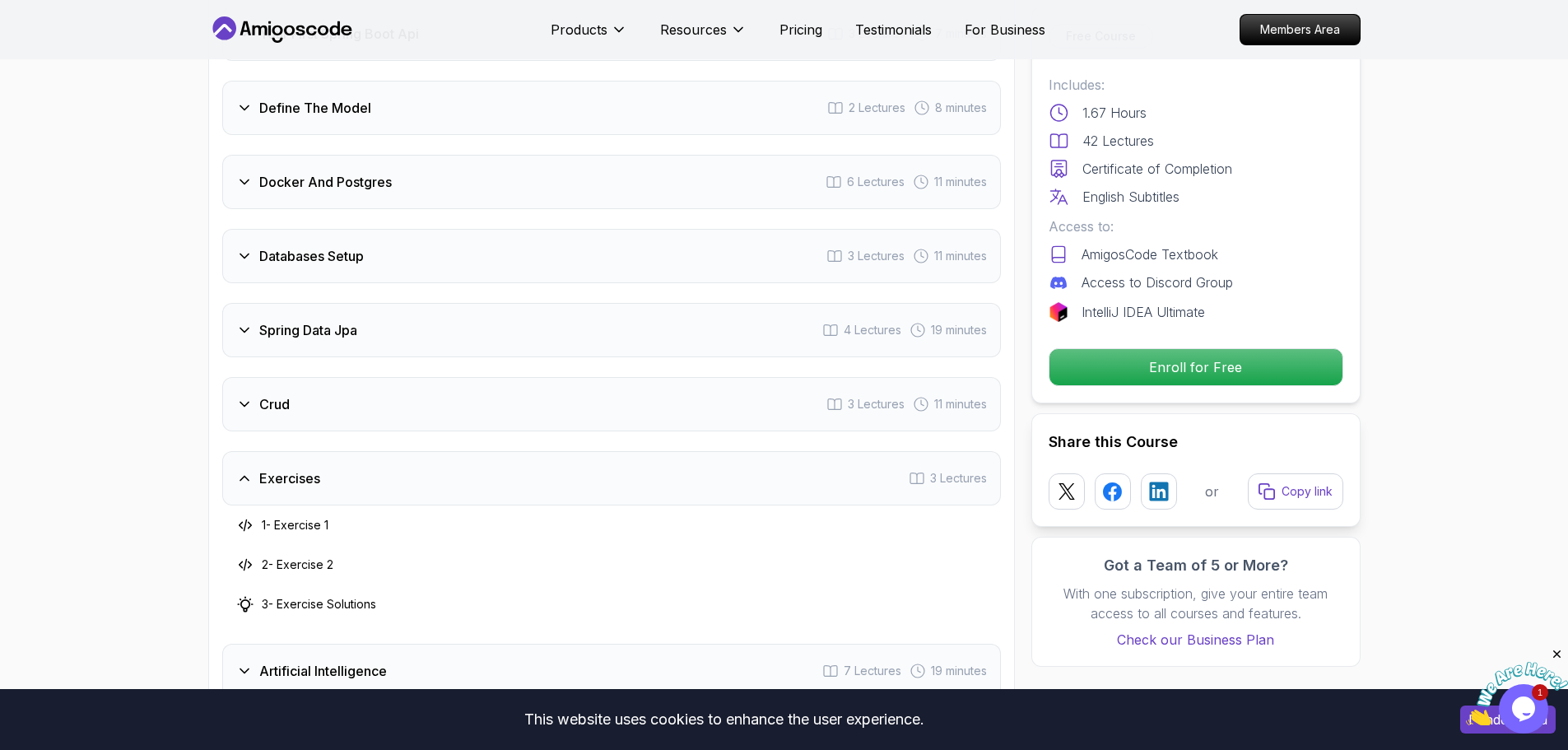
click at [308, 395] on div "Crud 3 Lectures 11 minutes" at bounding box center [612, 404] width 779 height 55
click at [298, 318] on div "Spring Data Jpa 4 Lectures 19 minutes" at bounding box center [612, 330] width 779 height 55
